Goal: Complete application form

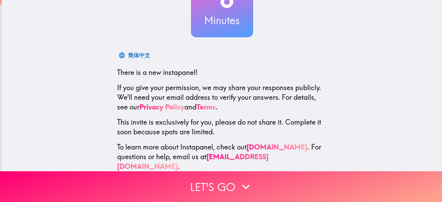
scroll to position [75, 0]
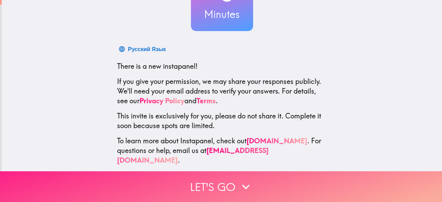
click at [238, 179] on icon "button" at bounding box center [245, 186] width 15 height 15
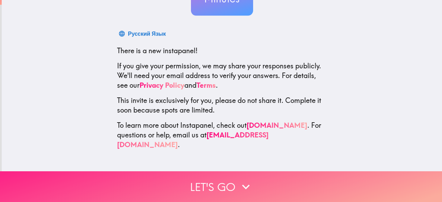
scroll to position [0, 0]
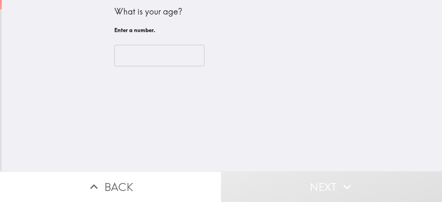
click at [165, 57] on input "number" at bounding box center [159, 55] width 90 height 21
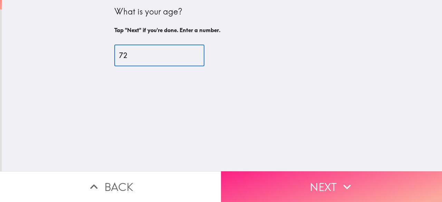
type input "72"
click at [302, 182] on button "Next" at bounding box center [331, 186] width 221 height 31
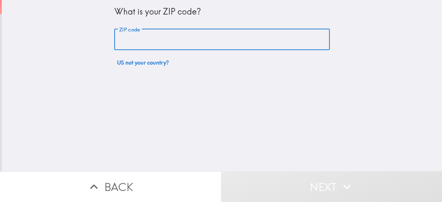
click at [168, 40] on input "ZIP code" at bounding box center [221, 39] width 215 height 21
type input "33980"
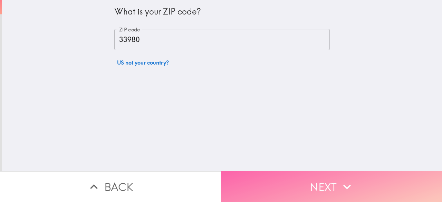
click at [342, 183] on icon "button" at bounding box center [346, 186] width 15 height 15
